Goal: Information Seeking & Learning: Learn about a topic

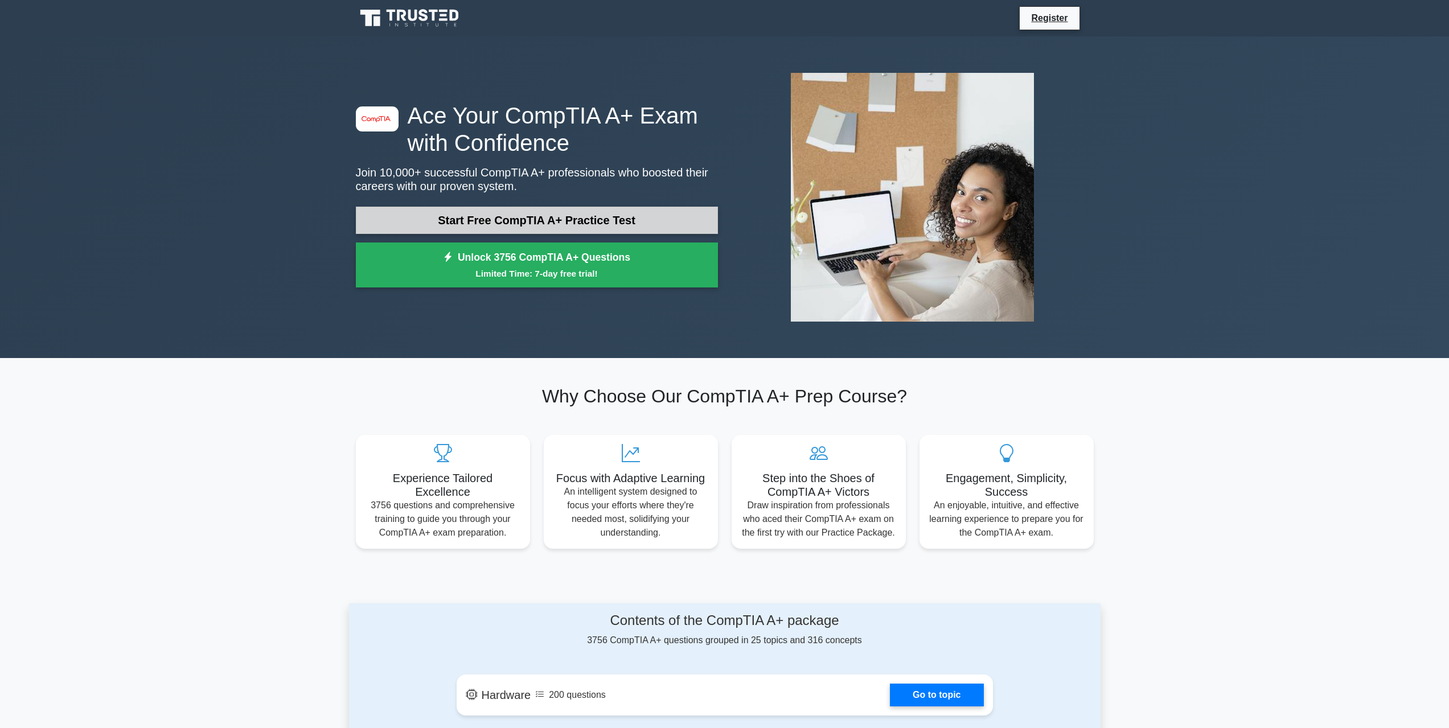
click at [426, 217] on link "Start Free CompTIA A+ Practice Test" at bounding box center [537, 220] width 362 height 27
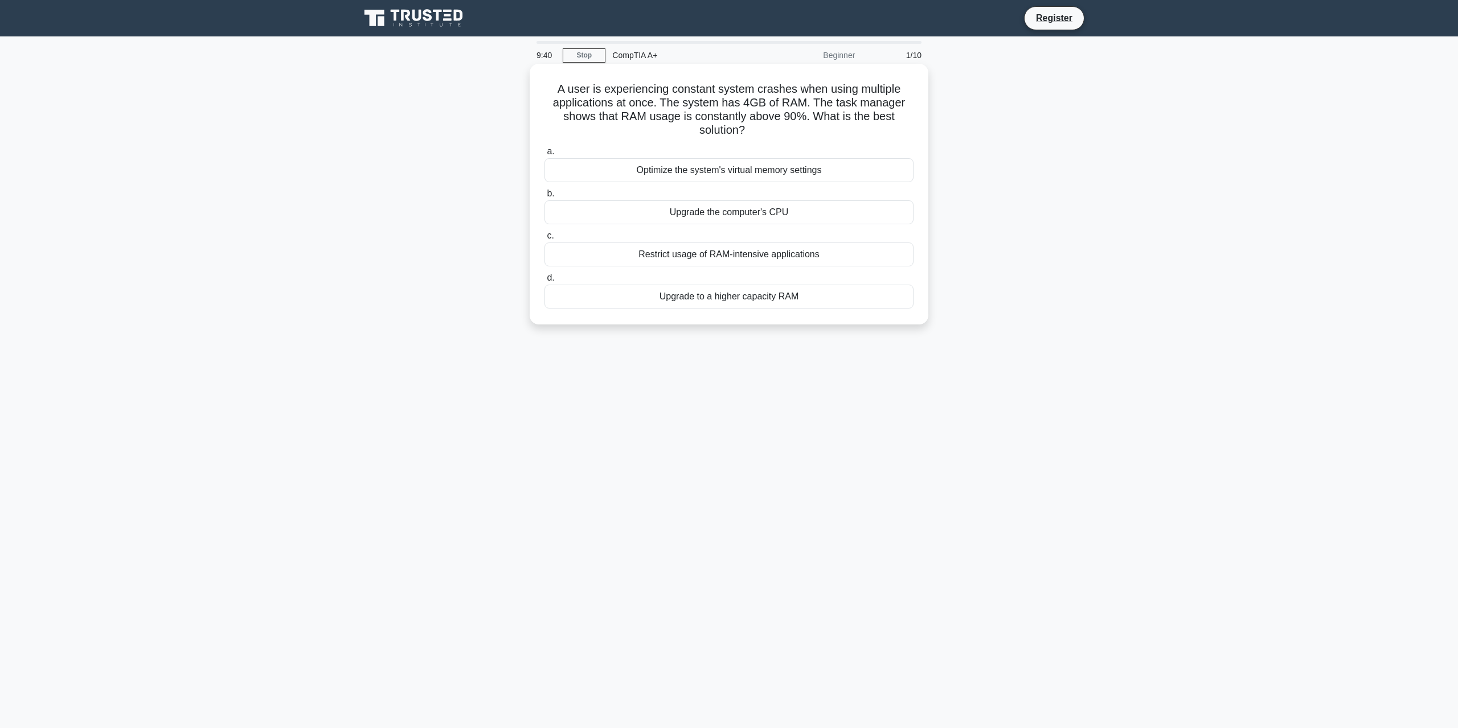
click at [687, 169] on div "Optimize the system's virtual memory settings" at bounding box center [728, 170] width 369 height 24
click at [544, 155] on input "a. Optimize the system's virtual memory settings" at bounding box center [544, 151] width 0 height 7
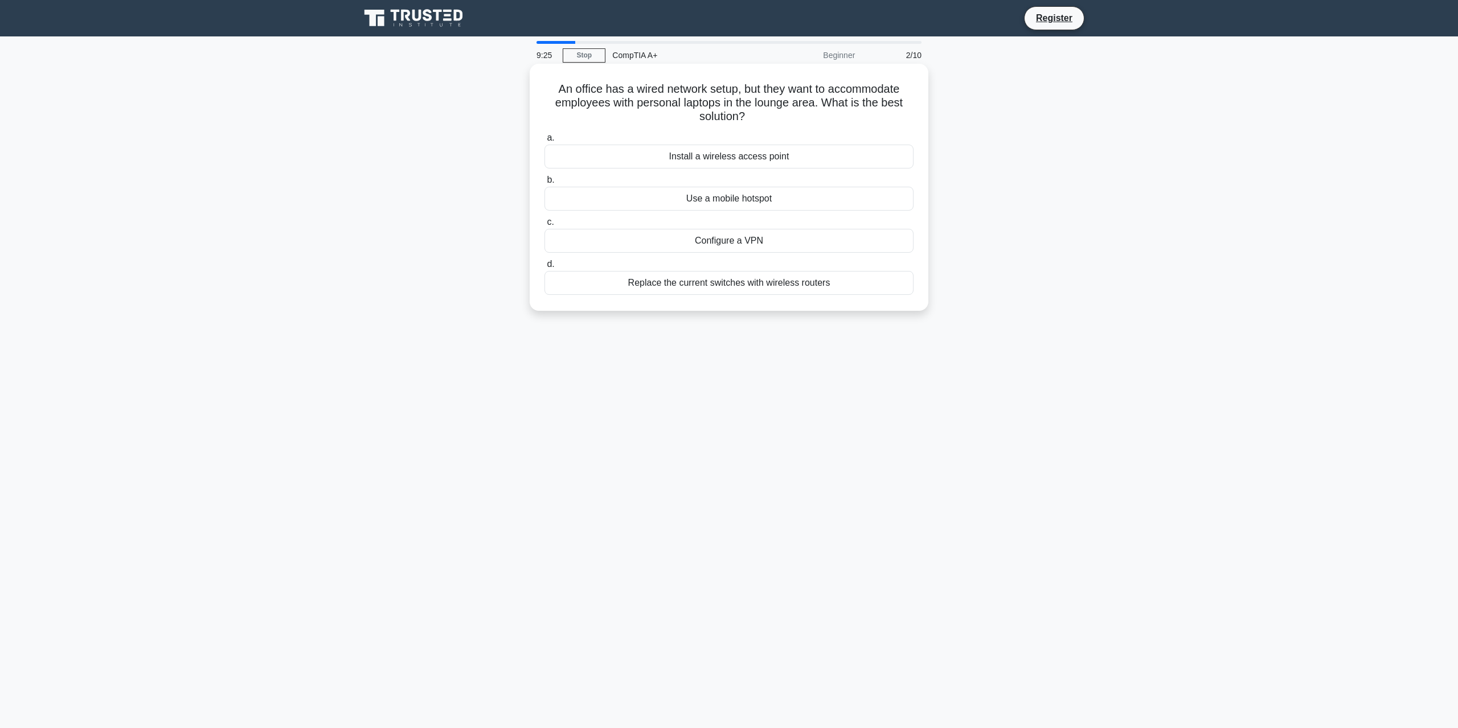
click at [778, 157] on div "Install a wireless access point" at bounding box center [728, 157] width 369 height 24
click at [544, 142] on input "a. Install a wireless access point" at bounding box center [544, 137] width 0 height 7
